Goal: Information Seeking & Learning: Learn about a topic

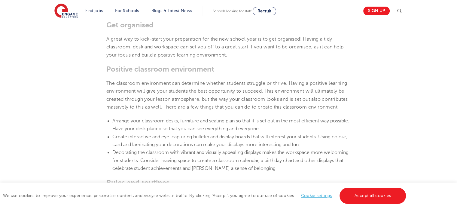
scroll to position [240, 0]
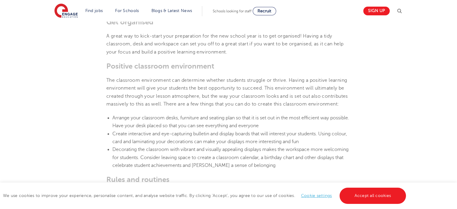
click at [163, 44] on span "A great way to kick-start your preparation for the new school year is to get or…" at bounding box center [224, 43] width 237 height 21
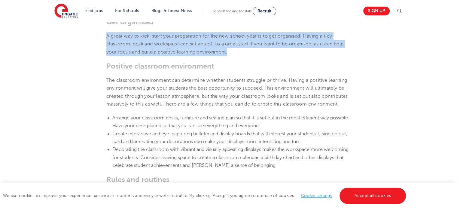
click at [163, 44] on span "A great way to kick-start your preparation for the new school year is to get or…" at bounding box center [224, 43] width 237 height 21
click at [155, 50] on span "A great way to kick-start your preparation for the new school year is to get or…" at bounding box center [224, 43] width 237 height 21
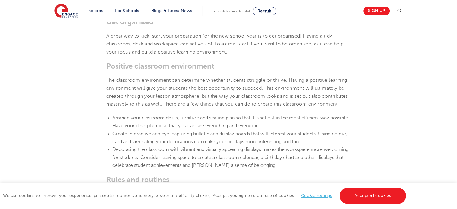
scroll to position [300, 0]
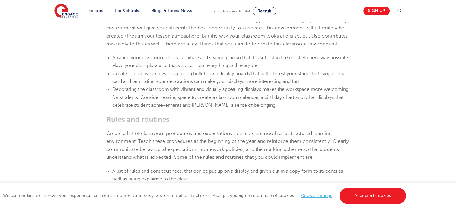
click at [129, 44] on span "The classroom environment can determine whether students struggle or thrive. Ha…" at bounding box center [227, 31] width 242 height 29
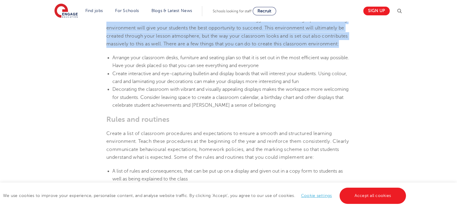
click at [129, 44] on span "The classroom environment can determine whether students struggle or thrive. Ha…" at bounding box center [227, 31] width 242 height 29
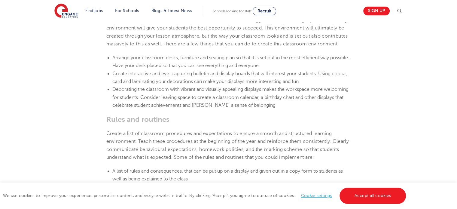
scroll to position [330, 0]
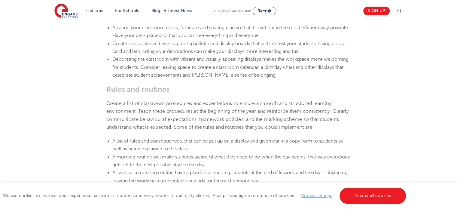
click at [129, 38] on span "Arrange your classroom desks, furniture and seating plan so that it is set out …" at bounding box center [230, 31] width 237 height 13
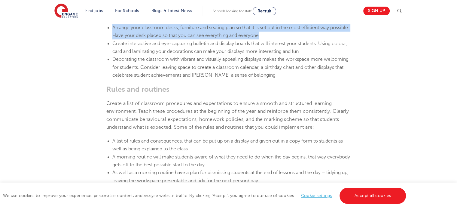
click at [129, 38] on span "Arrange your classroom desks, furniture and seating plan so that it is set out …" at bounding box center [230, 31] width 237 height 13
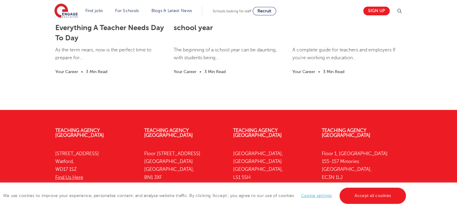
scroll to position [1216, 0]
